Goal: Information Seeking & Learning: Compare options

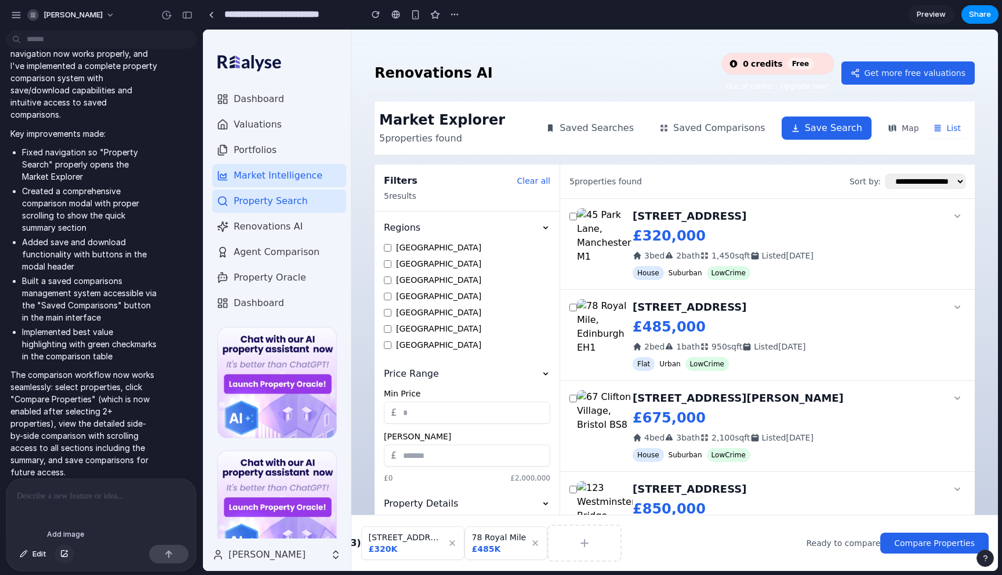
click at [66, 555] on div "button" at bounding box center [64, 554] width 8 height 7
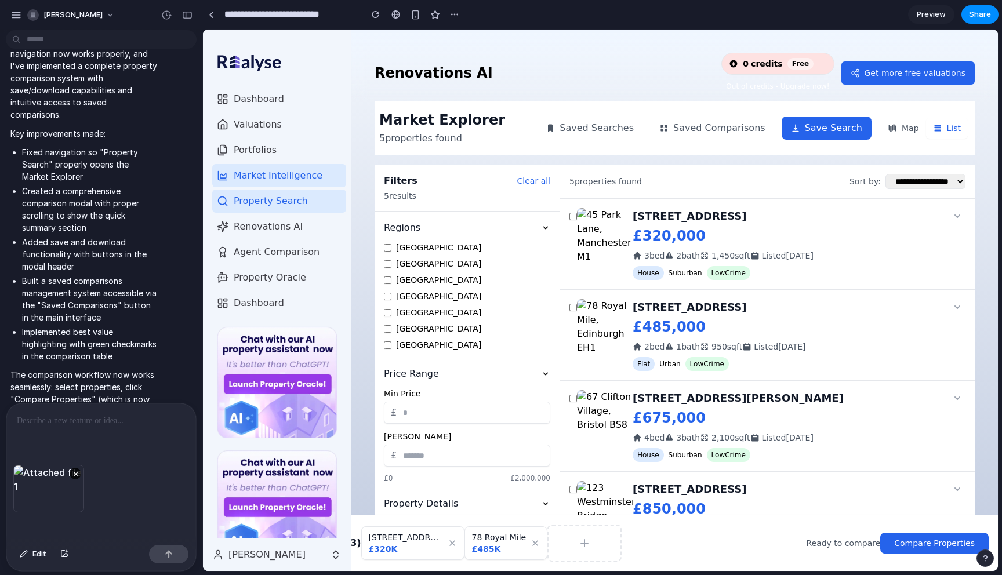
click at [104, 430] on div at bounding box center [101, 434] width 190 height 61
click at [75, 475] on button "×" at bounding box center [76, 474] width 12 height 12
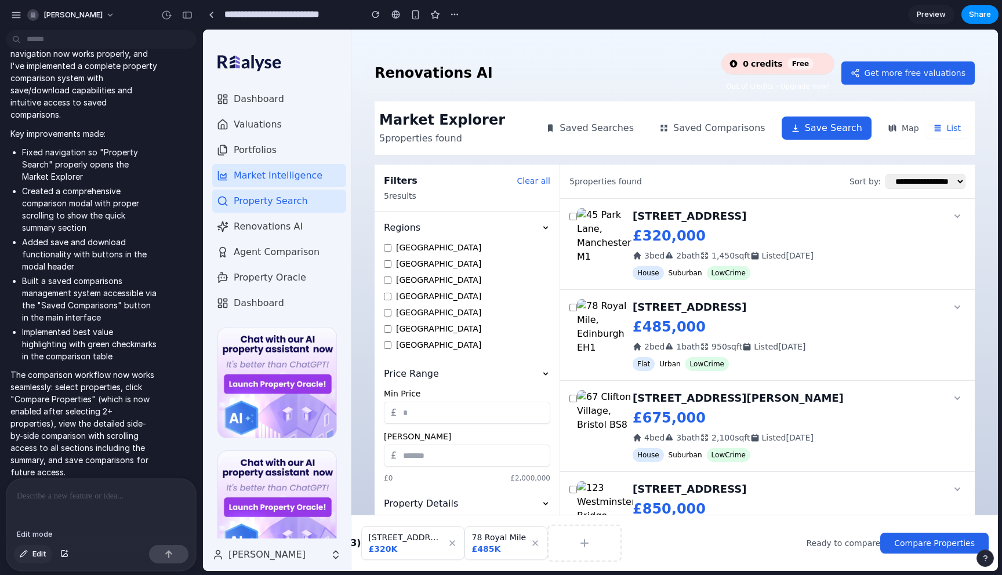
click at [38, 554] on span "Edit" at bounding box center [39, 555] width 14 height 12
click at [66, 555] on div "button" at bounding box center [64, 554] width 8 height 7
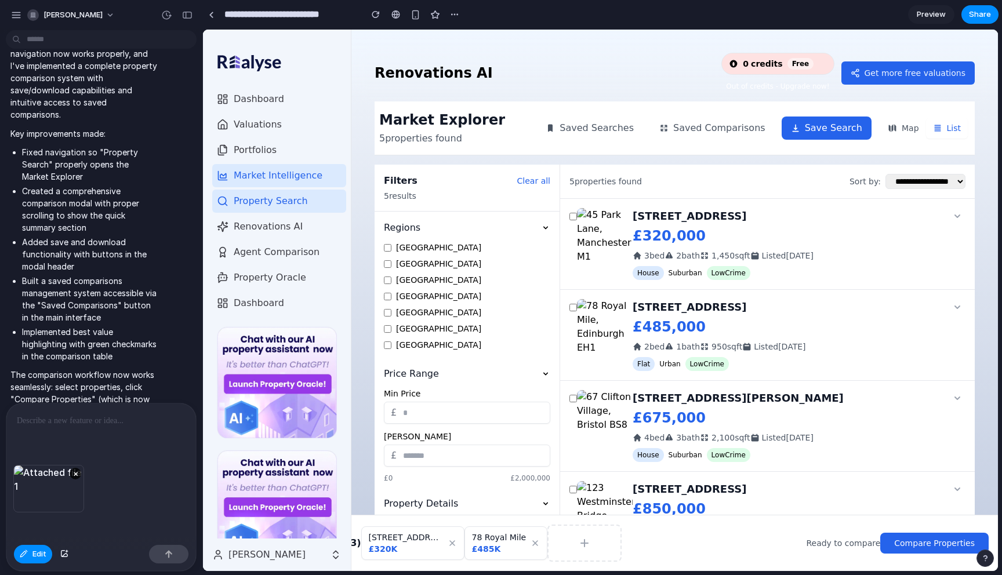
click at [95, 426] on p at bounding box center [101, 421] width 169 height 14
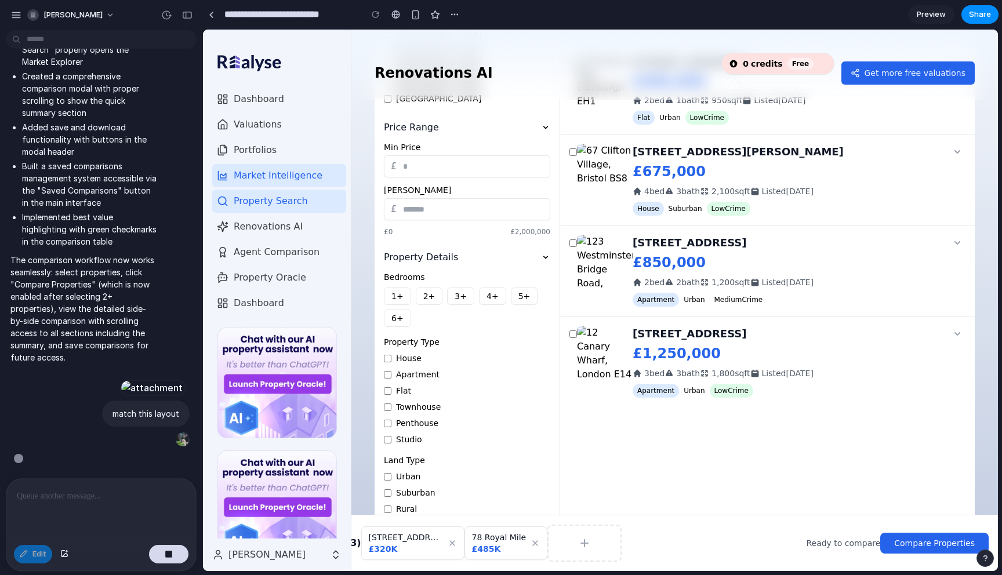
scroll to position [311, 0]
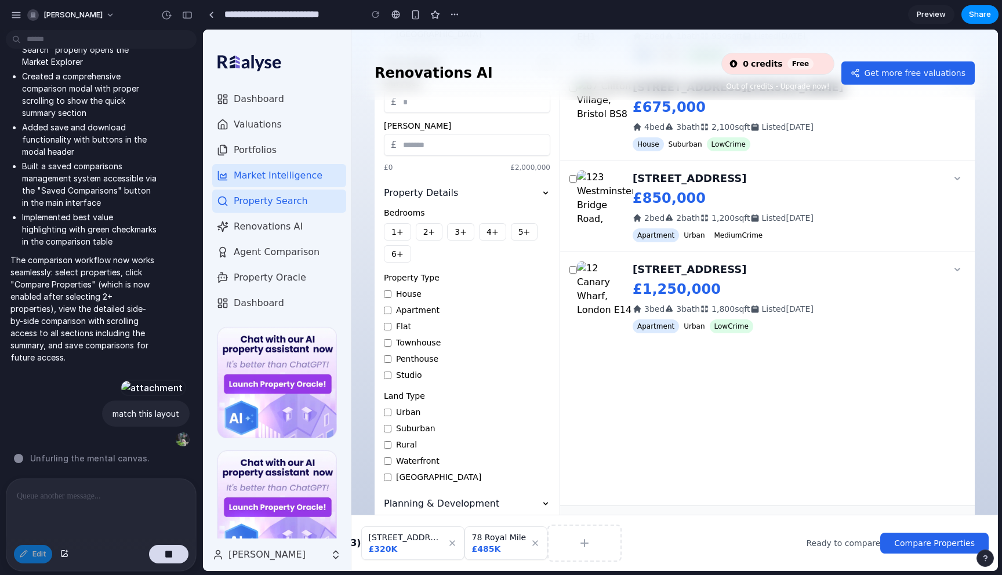
click at [544, 499] on icon at bounding box center [545, 503] width 9 height 9
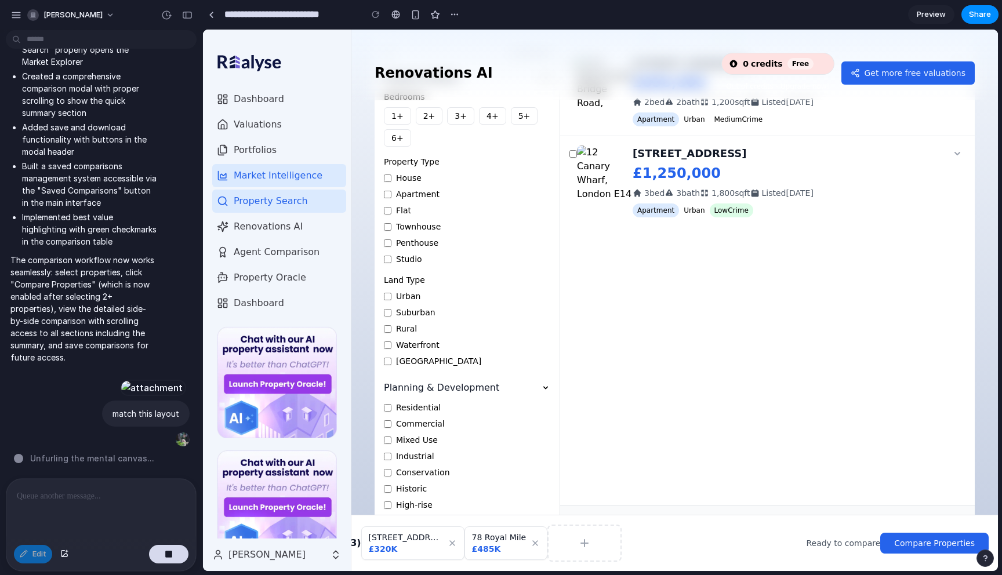
click at [978, 436] on div "**********" at bounding box center [674, 301] width 646 height 542
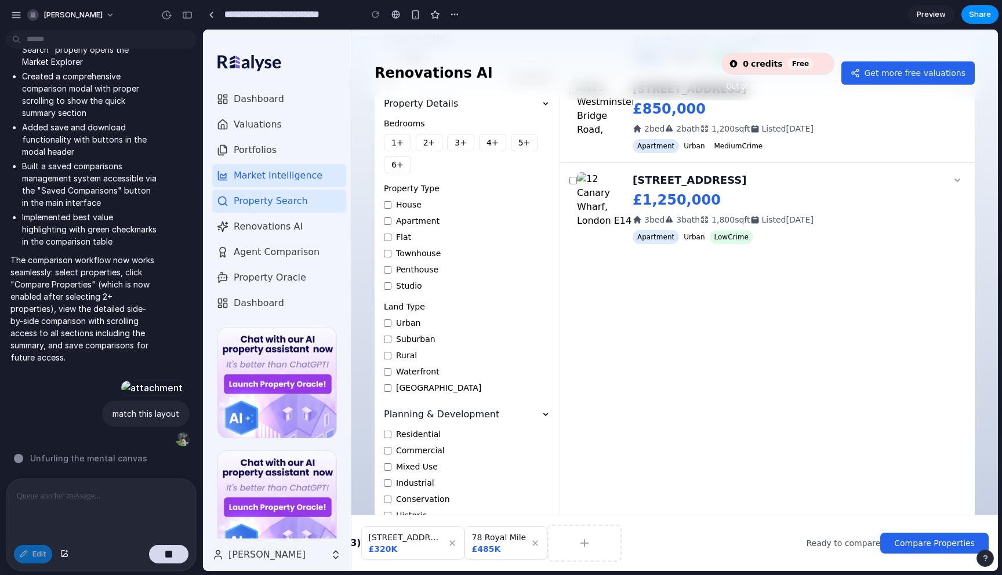
click at [543, 414] on icon at bounding box center [545, 414] width 9 height 9
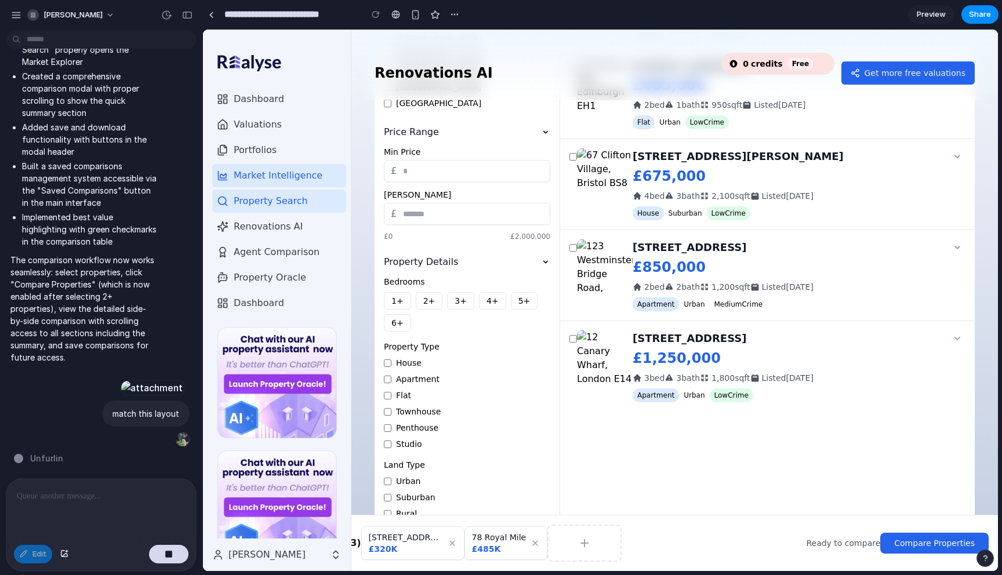
scroll to position [311, 0]
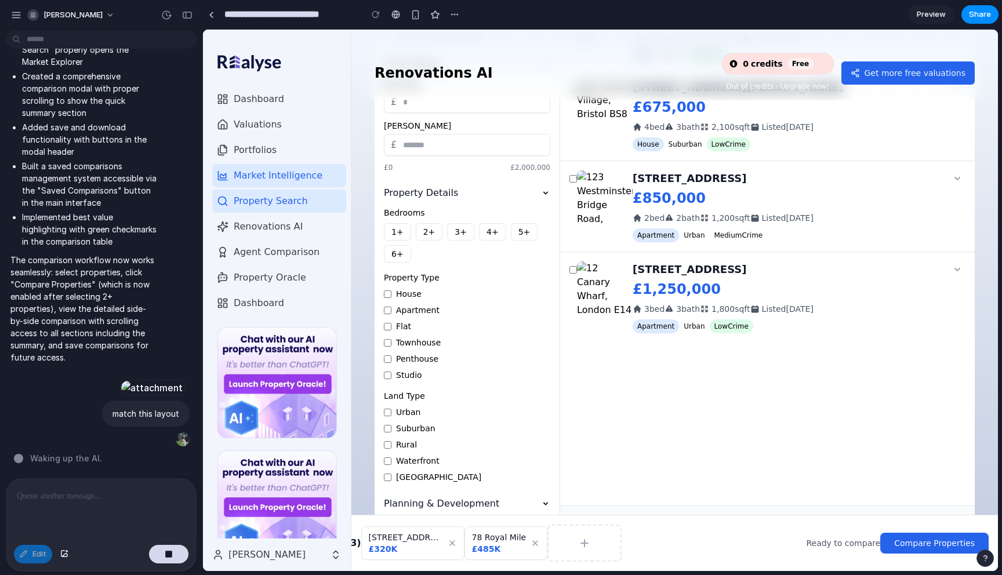
click at [548, 502] on icon at bounding box center [545, 503] width 9 height 9
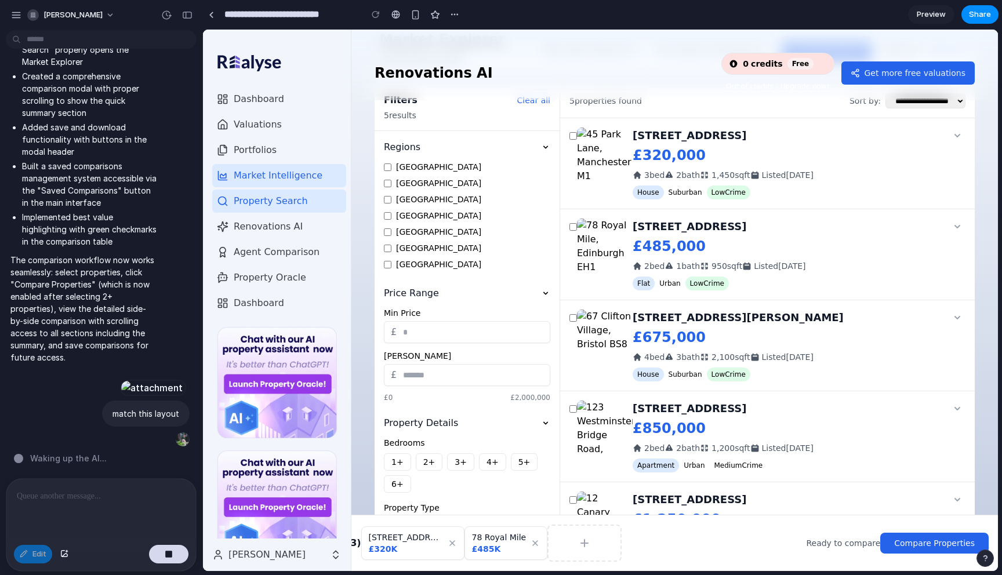
scroll to position [0, 0]
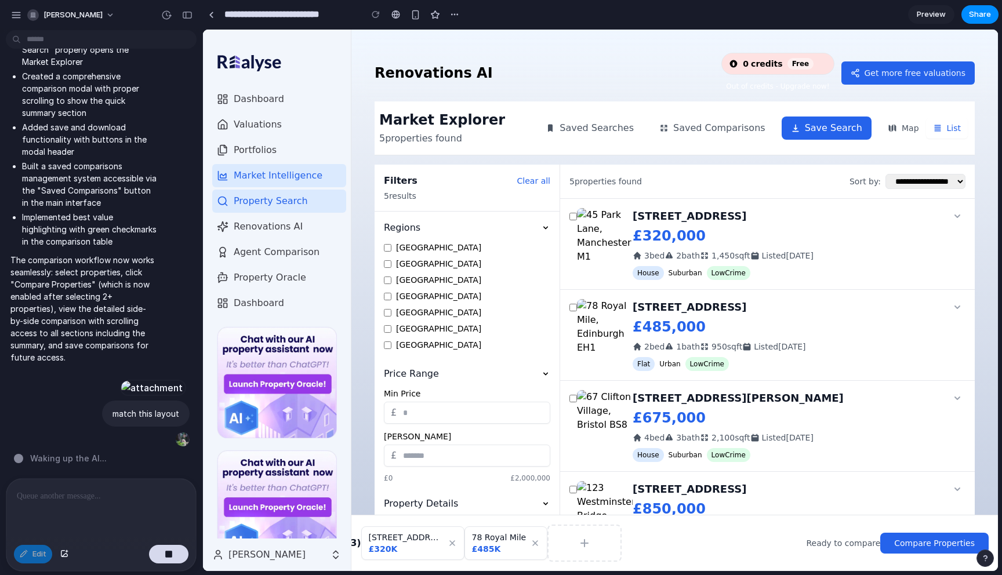
click at [543, 228] on icon at bounding box center [545, 227] width 9 height 9
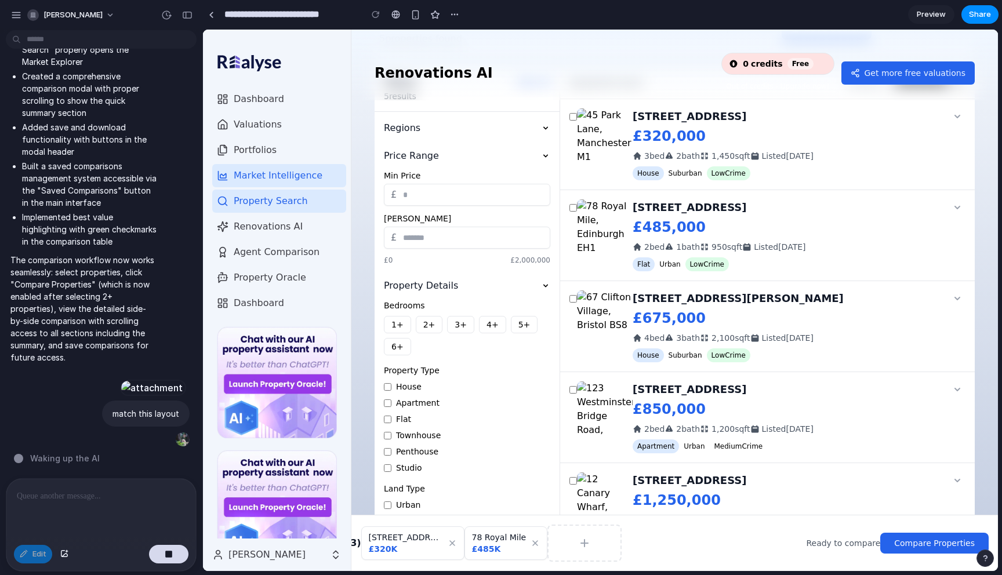
scroll to position [193, 0]
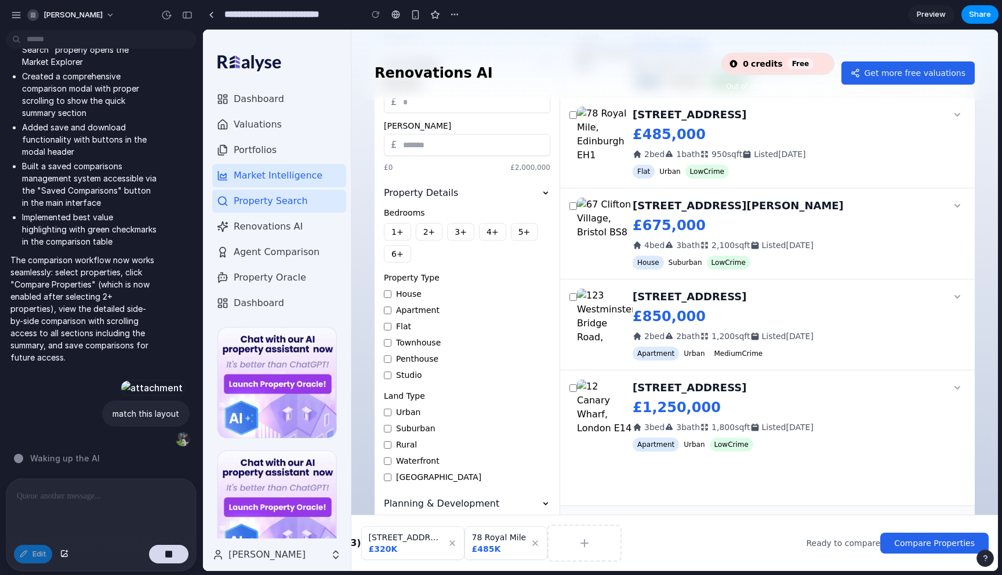
click at [546, 502] on icon at bounding box center [545, 503] width 9 height 9
click at [543, 195] on icon at bounding box center [545, 192] width 9 height 9
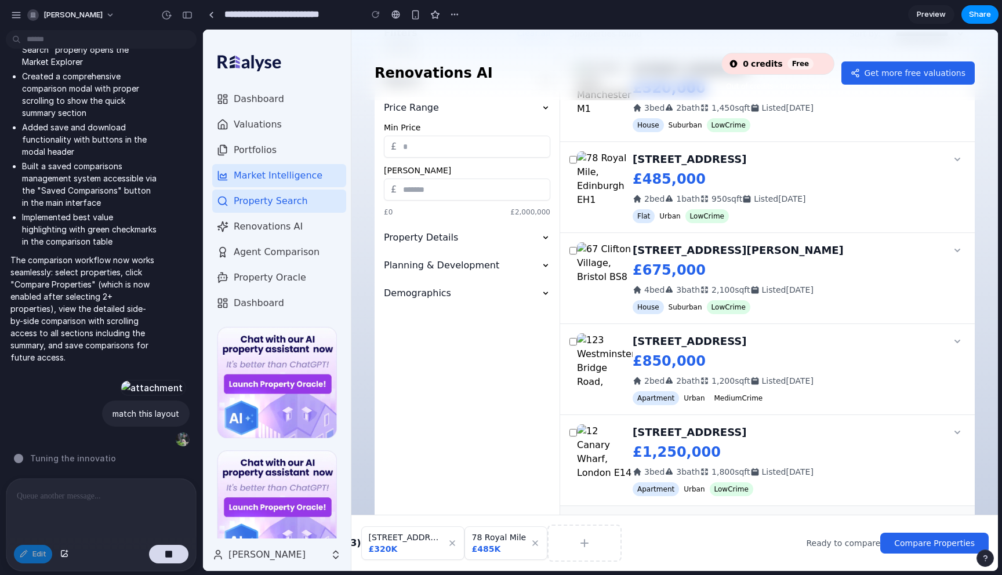
click at [547, 289] on icon at bounding box center [545, 293] width 9 height 9
click at [885, 542] on button "Compare Properties" at bounding box center [934, 543] width 108 height 21
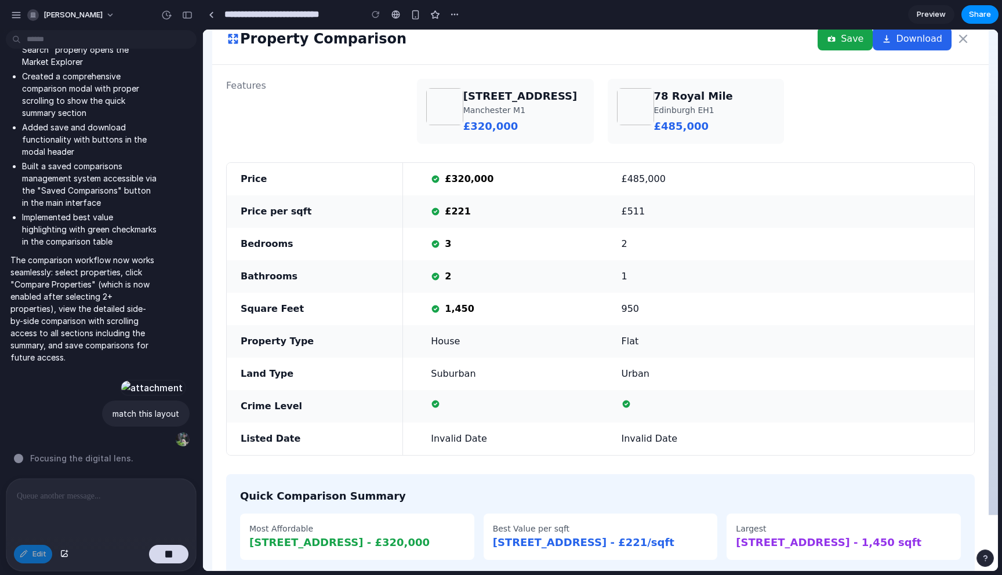
click at [793, 536] on div "[STREET_ADDRESS] - 1,450 sqft" at bounding box center [844, 543] width 216 height 16
click at [963, 42] on icon at bounding box center [963, 39] width 14 height 14
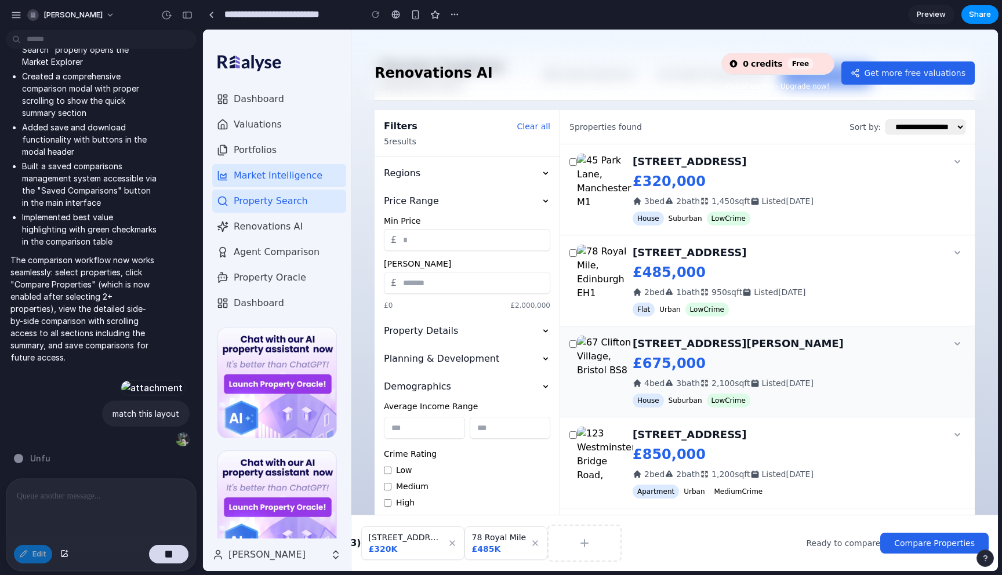
scroll to position [0, 0]
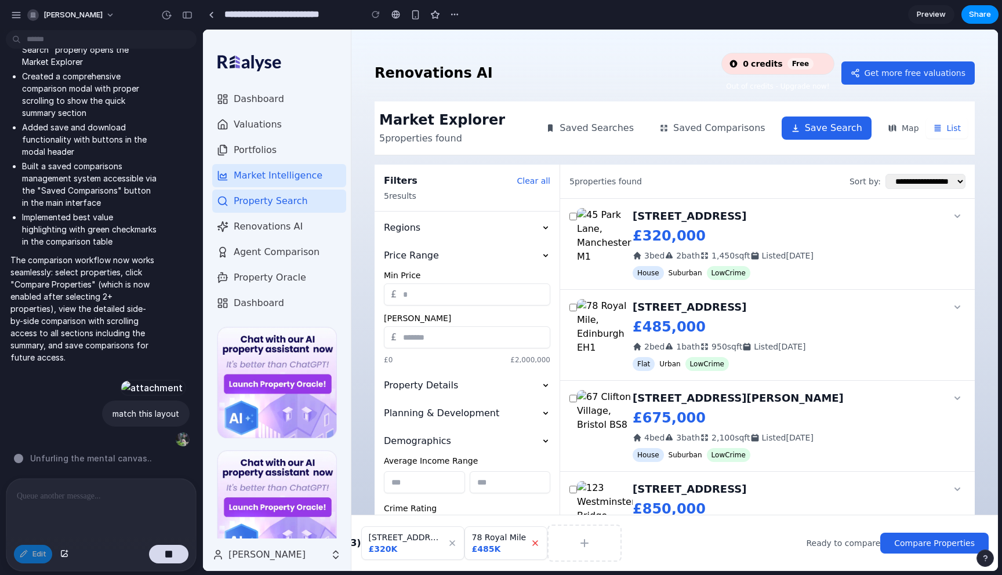
click at [531, 540] on icon at bounding box center [535, 543] width 9 height 9
click at [449, 542] on icon at bounding box center [452, 543] width 6 height 6
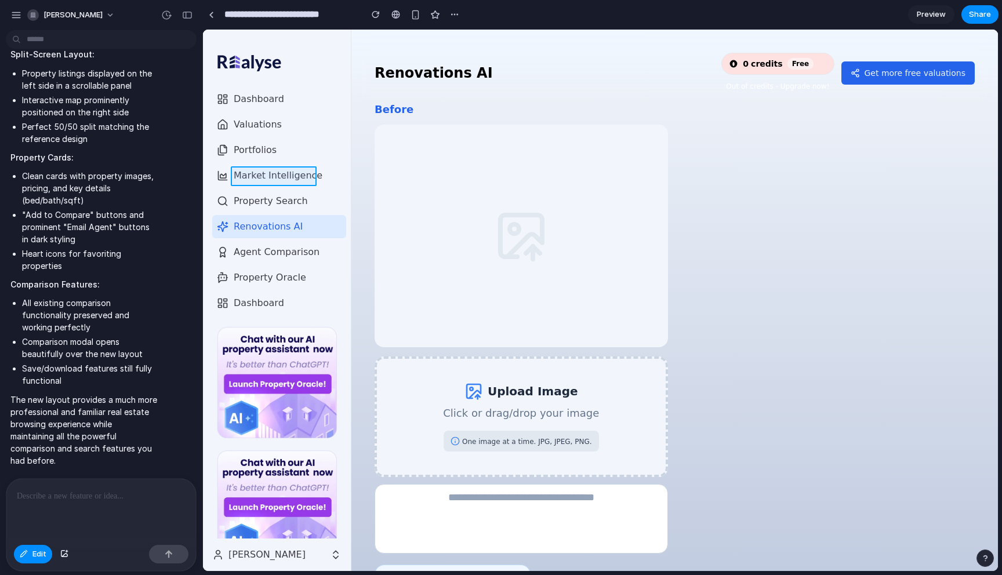
click at [273, 171] on div at bounding box center [601, 300] width 794 height 541
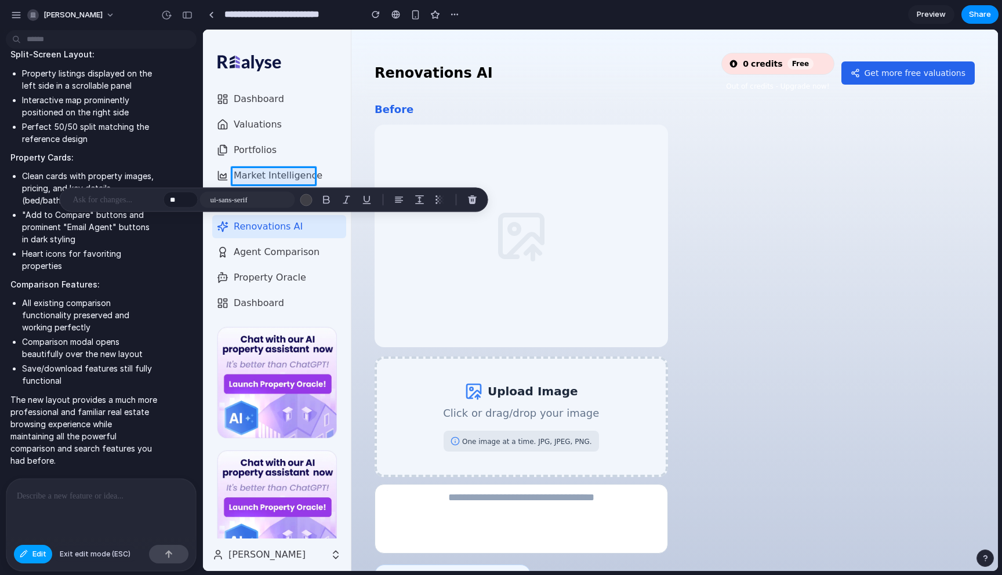
click at [46, 553] on span "Edit" at bounding box center [39, 555] width 14 height 12
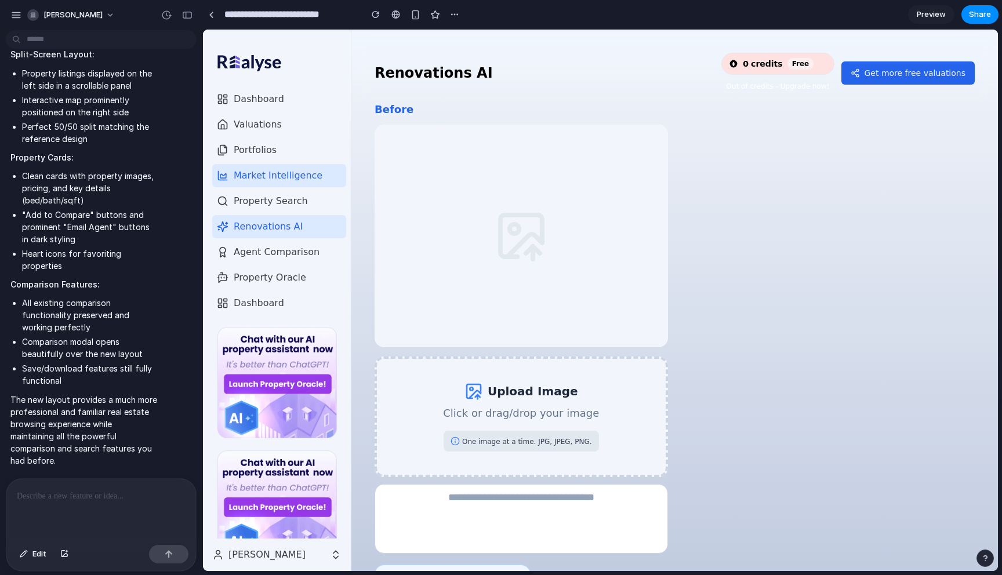
click at [273, 186] on button "Market Intelligence" at bounding box center [279, 175] width 134 height 23
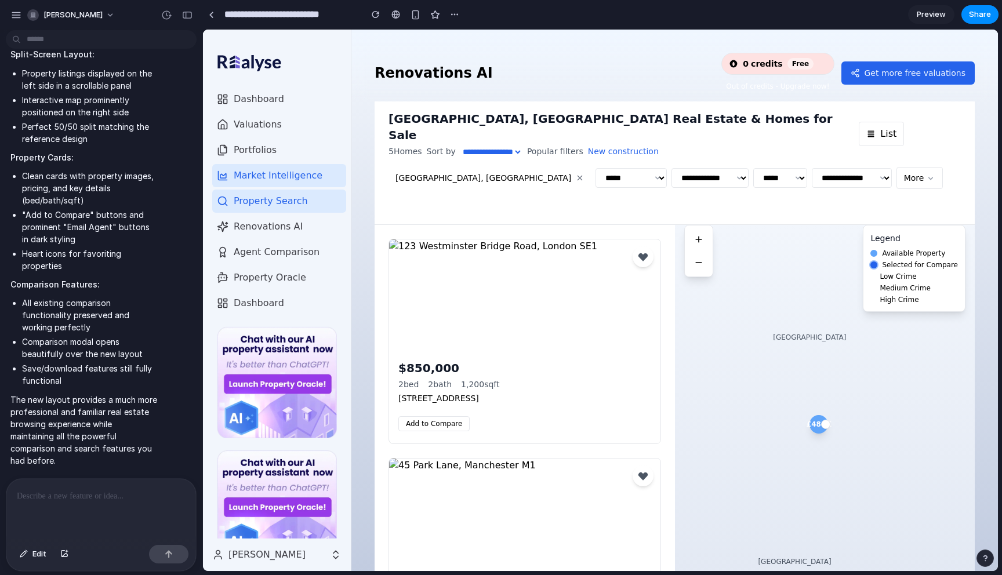
click at [702, 258] on icon at bounding box center [698, 262] width 9 height 9
click at [878, 173] on icon at bounding box center [882, 177] width 9 height 9
click at [446, 416] on button "Add to Compare" at bounding box center [433, 423] width 71 height 15
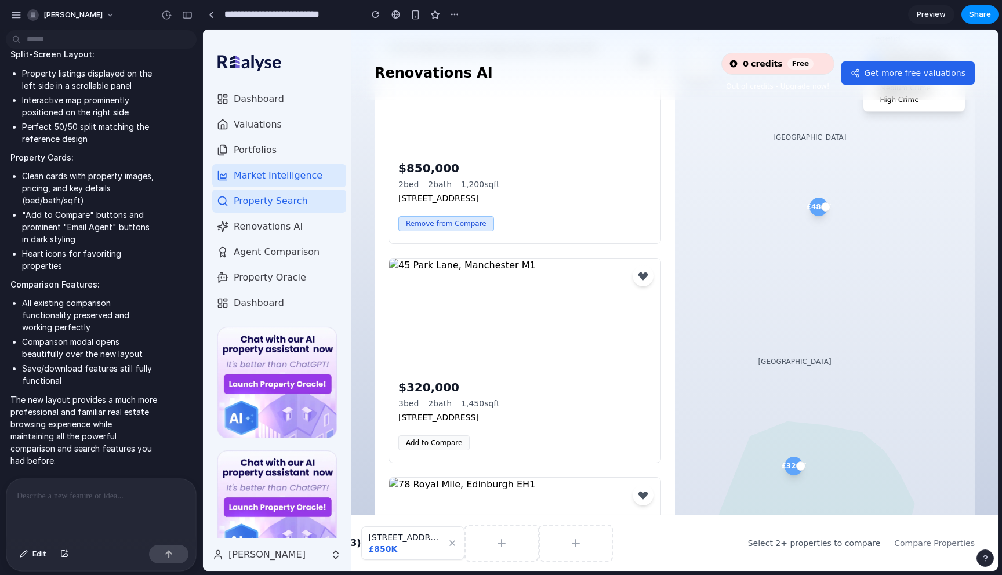
click at [434, 435] on button "Add to Compare" at bounding box center [433, 442] width 71 height 15
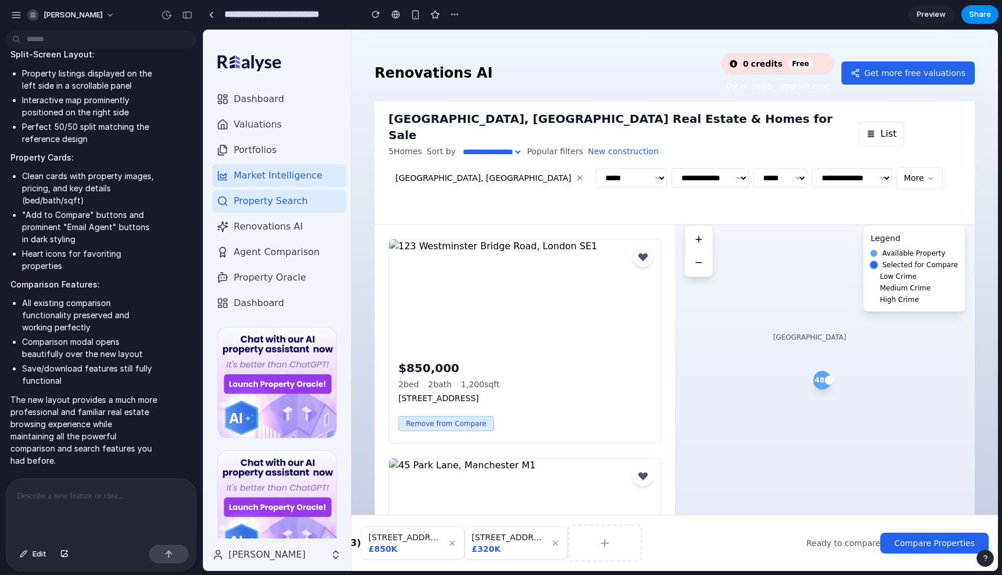
click at [646, 253] on icon at bounding box center [642, 257] width 9 height 8
click at [595, 168] on select "**********" at bounding box center [630, 178] width 71 height 20
click at [735, 173] on icon at bounding box center [739, 177] width 9 height 9
click at [671, 168] on select "**********" at bounding box center [709, 178] width 77 height 20
click at [753, 168] on select "***** ** ** ** **" at bounding box center [780, 178] width 54 height 20
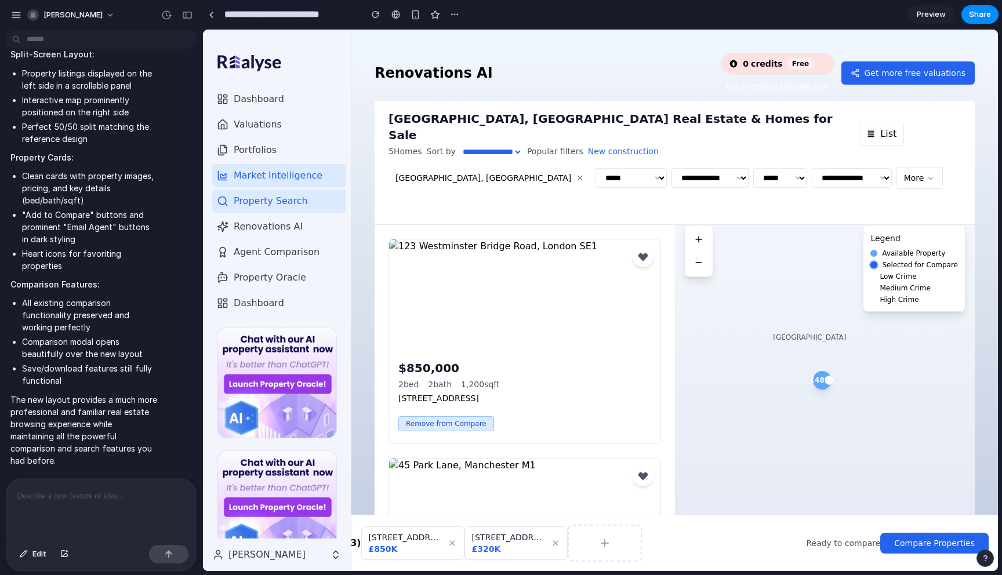
click at [812, 168] on select "**********" at bounding box center [852, 178] width 80 height 20
click at [896, 167] on button "More" at bounding box center [919, 178] width 47 height 22
click at [880, 129] on button "List" at bounding box center [881, 134] width 45 height 24
click at [987, 21] on button "Share" at bounding box center [979, 14] width 37 height 19
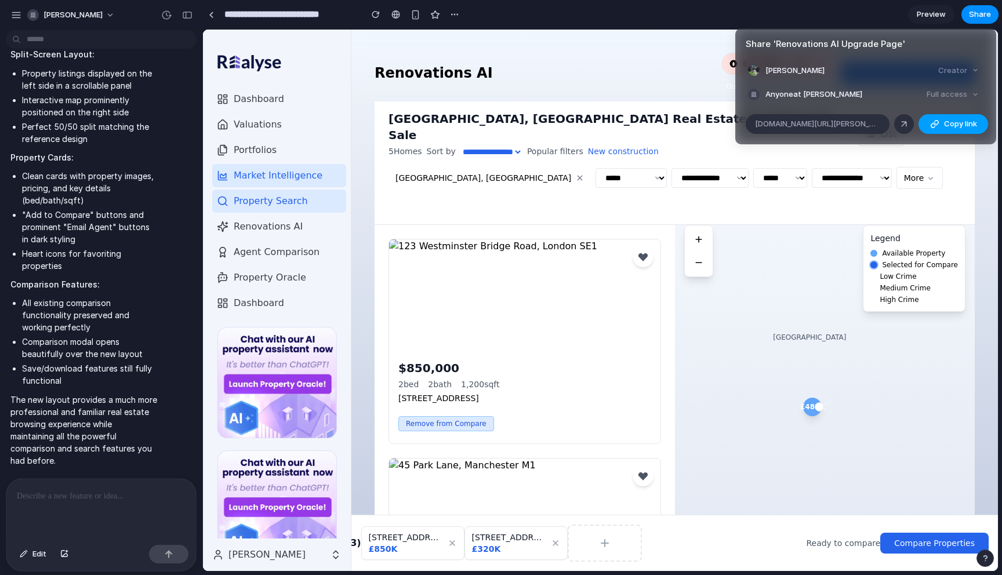
click at [960, 121] on span "Copy link" at bounding box center [960, 124] width 33 height 12
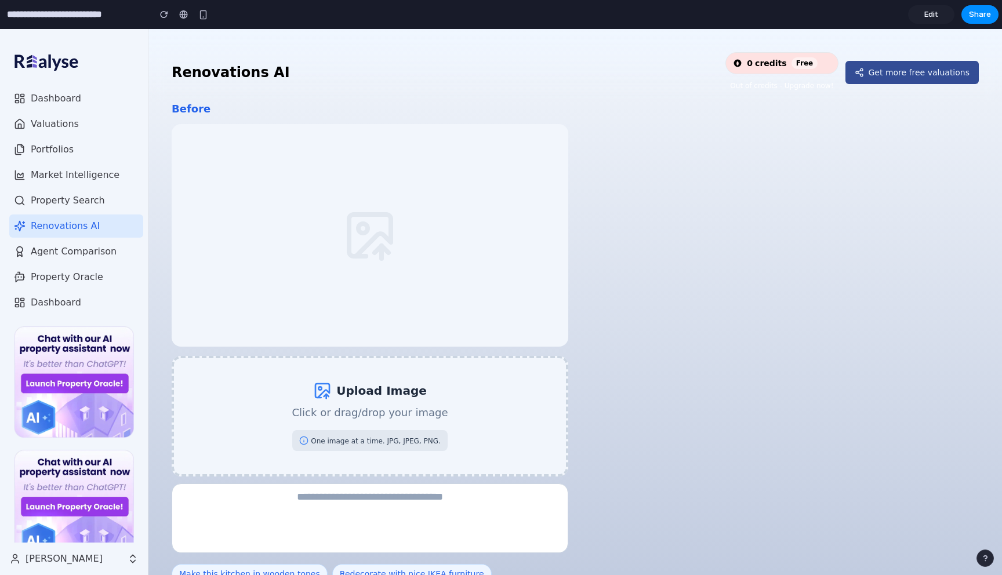
click at [931, 68] on span "Get more free valuations" at bounding box center [919, 73] width 101 height 12
click at [407, 441] on div "Upload Image Click or drag/drop your image One image at a time. JPG, JPEG, PNG." at bounding box center [370, 416] width 397 height 121
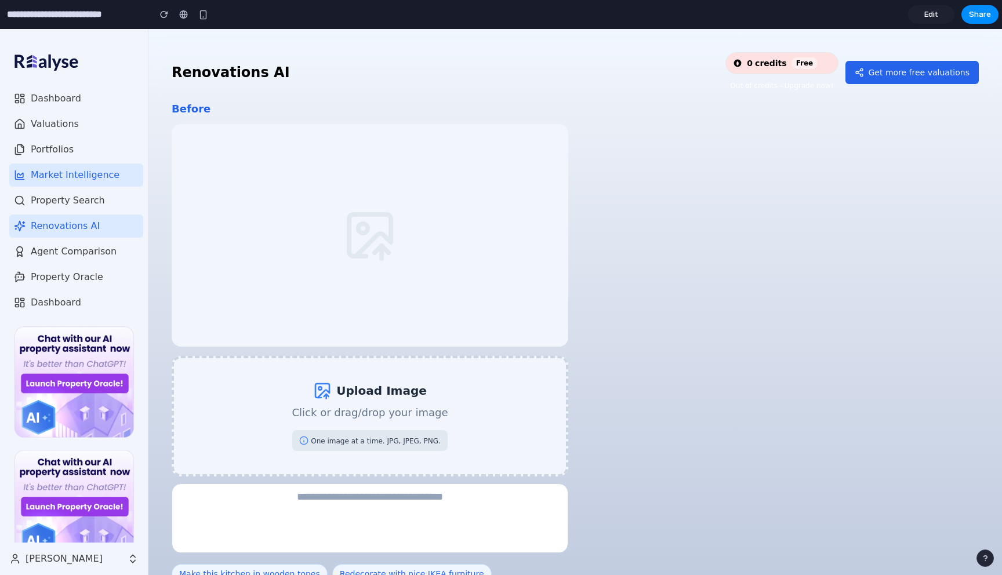
click at [48, 166] on button "Market Intelligence" at bounding box center [76, 175] width 134 height 23
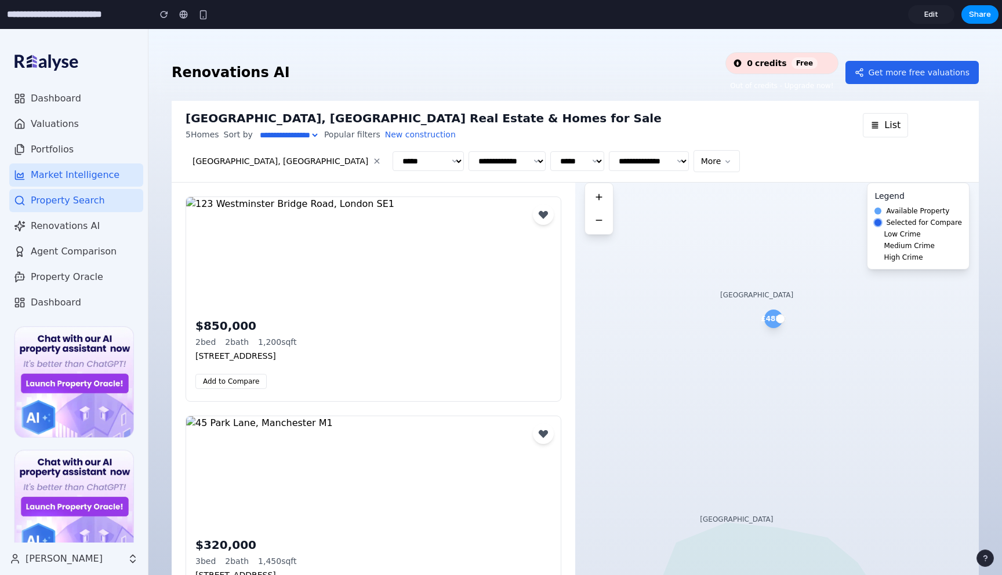
click at [723, 160] on icon at bounding box center [727, 161] width 9 height 9
click at [887, 130] on button "List" at bounding box center [885, 125] width 45 height 24
click at [296, 133] on select "**********" at bounding box center [288, 134] width 62 height 9
click at [375, 387] on div "Add to Compare Email Agent" at bounding box center [373, 381] width 356 height 21
click at [233, 338] on span "2 bath" at bounding box center [237, 342] width 24 height 12
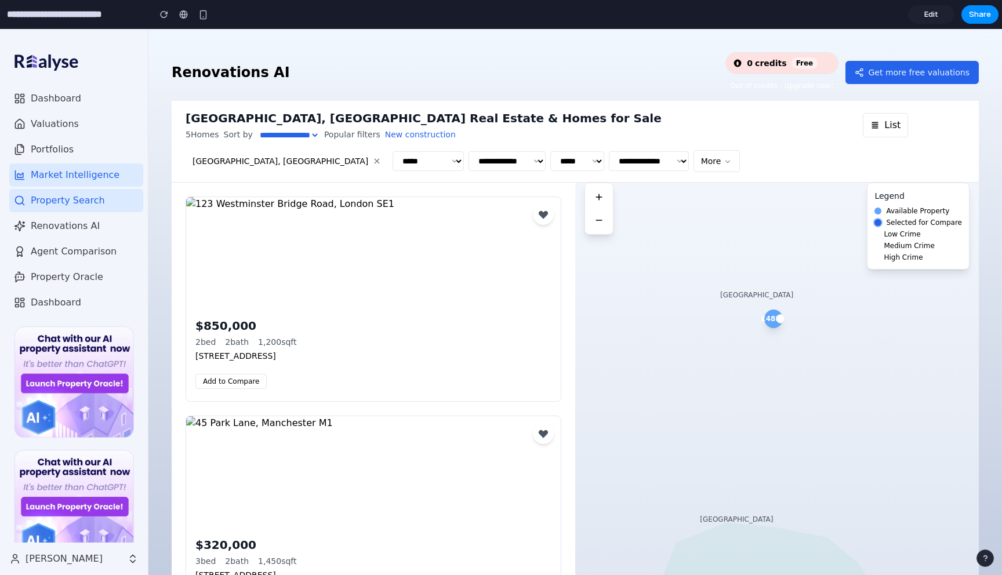
click at [597, 220] on icon at bounding box center [598, 220] width 6 height 1
